Goal: Navigation & Orientation: Find specific page/section

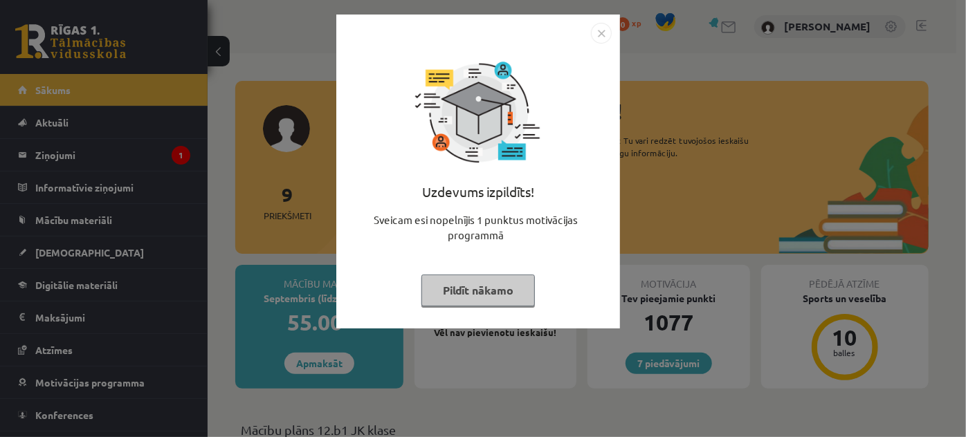
click at [601, 38] on img "Close" at bounding box center [601, 33] width 21 height 21
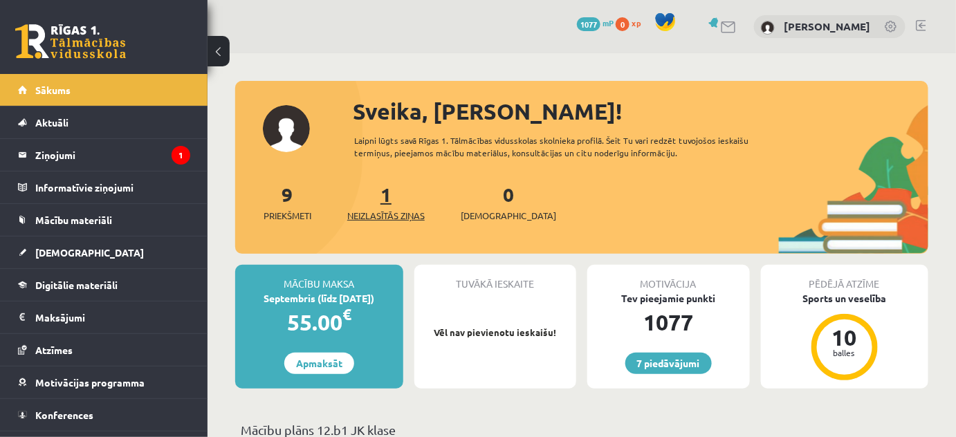
click at [382, 213] on span "Neizlasītās ziņas" at bounding box center [385, 216] width 77 height 14
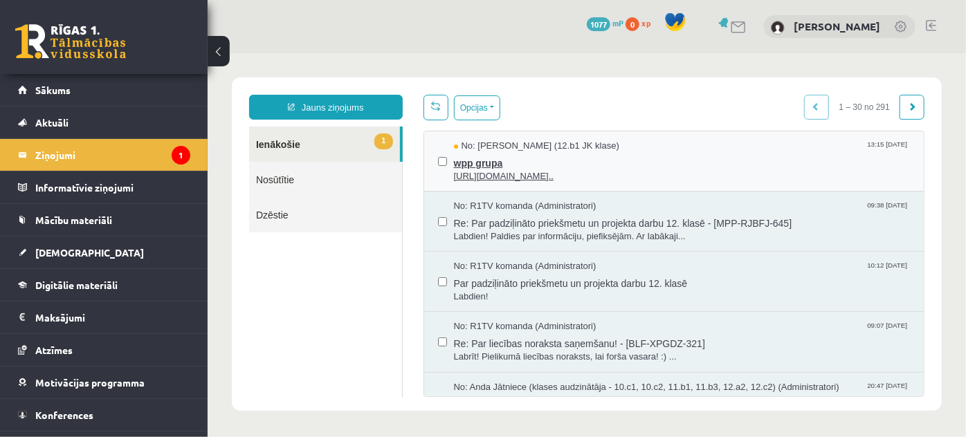
click at [554, 157] on span "wpp grupa" at bounding box center [681, 160] width 457 height 17
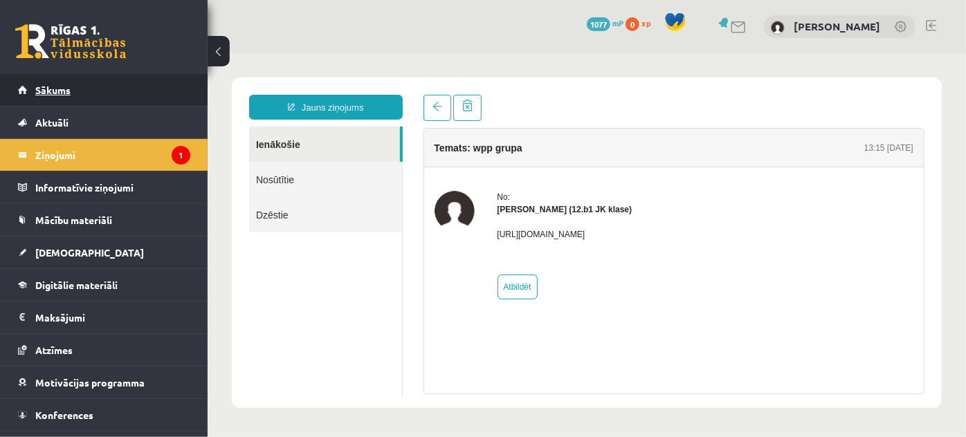
click at [107, 86] on link "Sākums" at bounding box center [104, 90] width 172 height 32
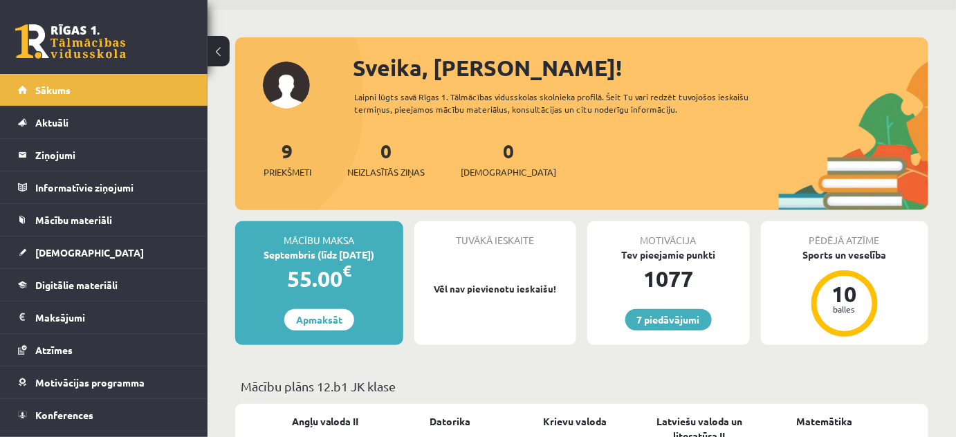
scroll to position [43, 0]
click at [289, 167] on span "Priekšmeti" at bounding box center [288, 173] width 48 height 14
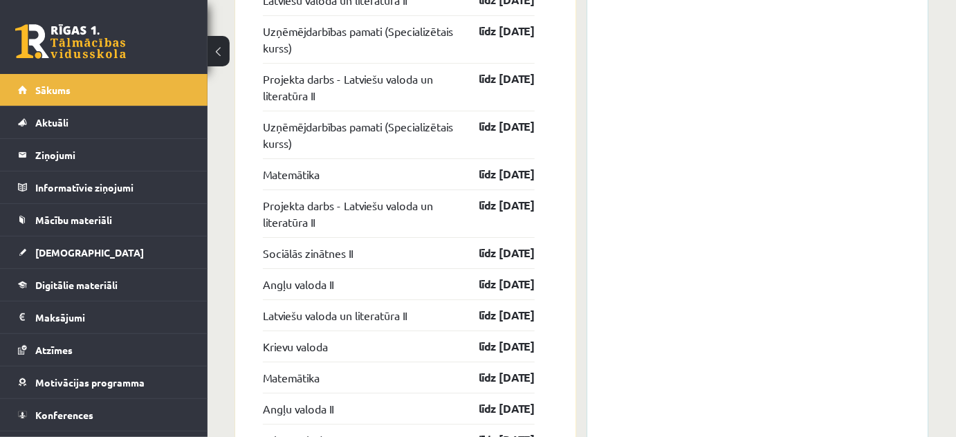
scroll to position [1483, 0]
